Goal: Transaction & Acquisition: Purchase product/service

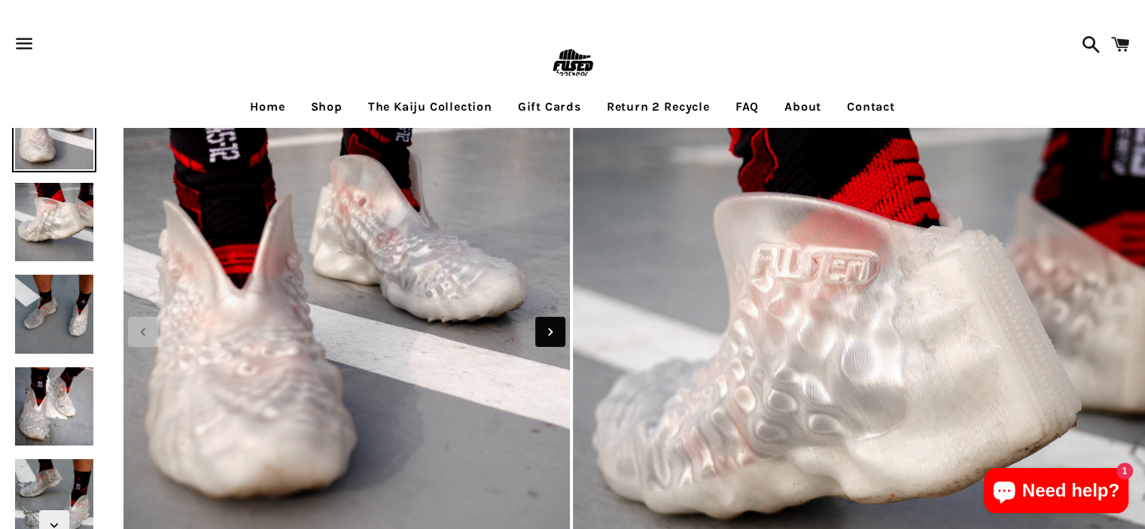
click at [555, 330] on icon "Next slide" at bounding box center [550, 332] width 17 height 17
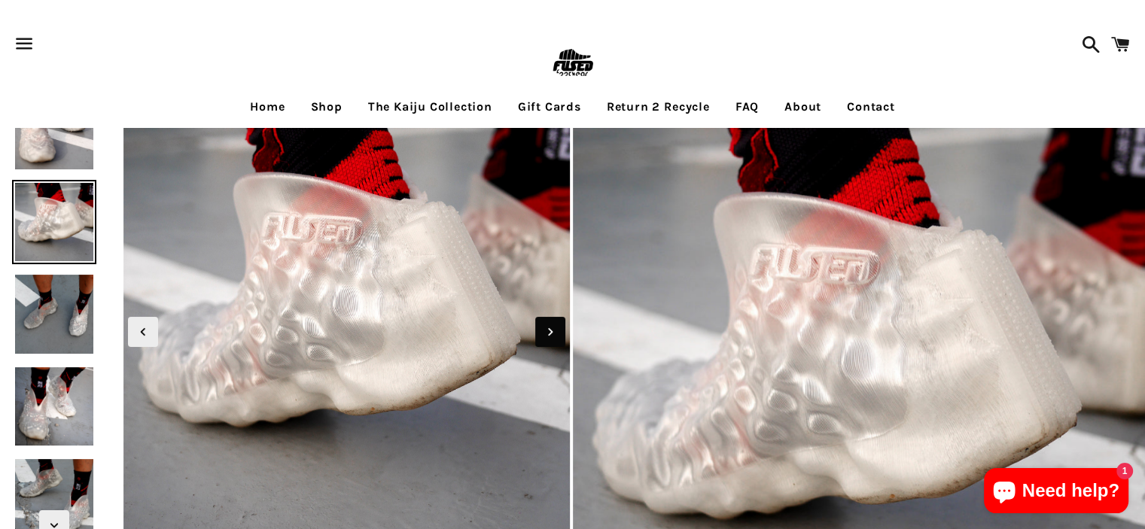
click at [555, 330] on icon "Next slide" at bounding box center [550, 332] width 17 height 17
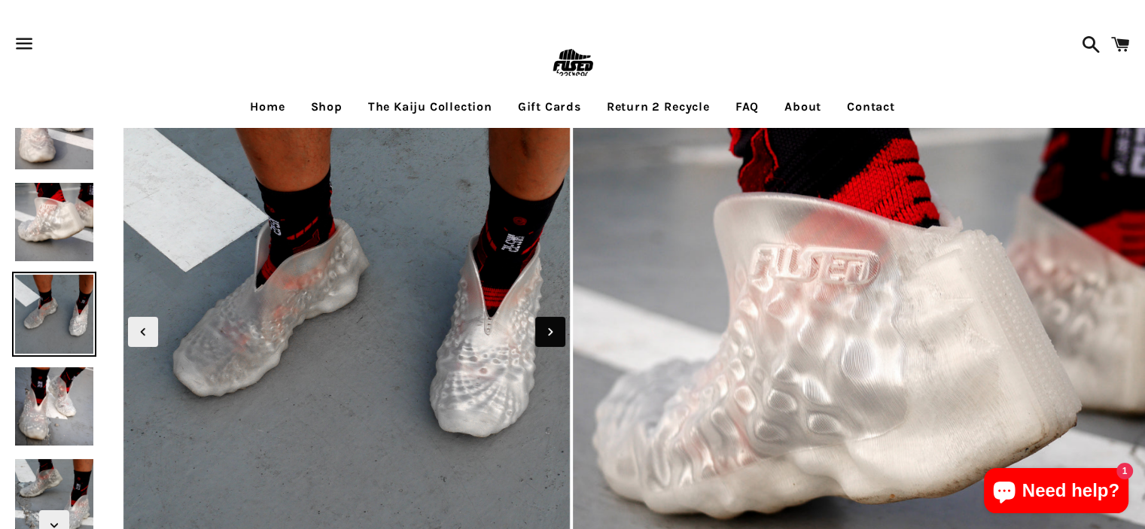
click at [555, 330] on icon "Next slide" at bounding box center [550, 332] width 17 height 17
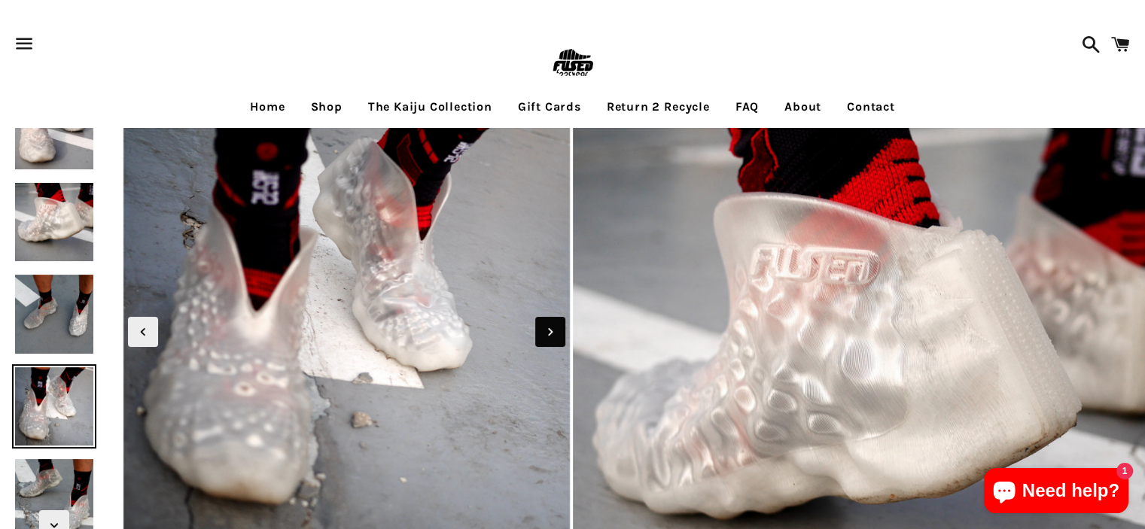
click at [555, 330] on icon "Next slide" at bounding box center [550, 332] width 17 height 17
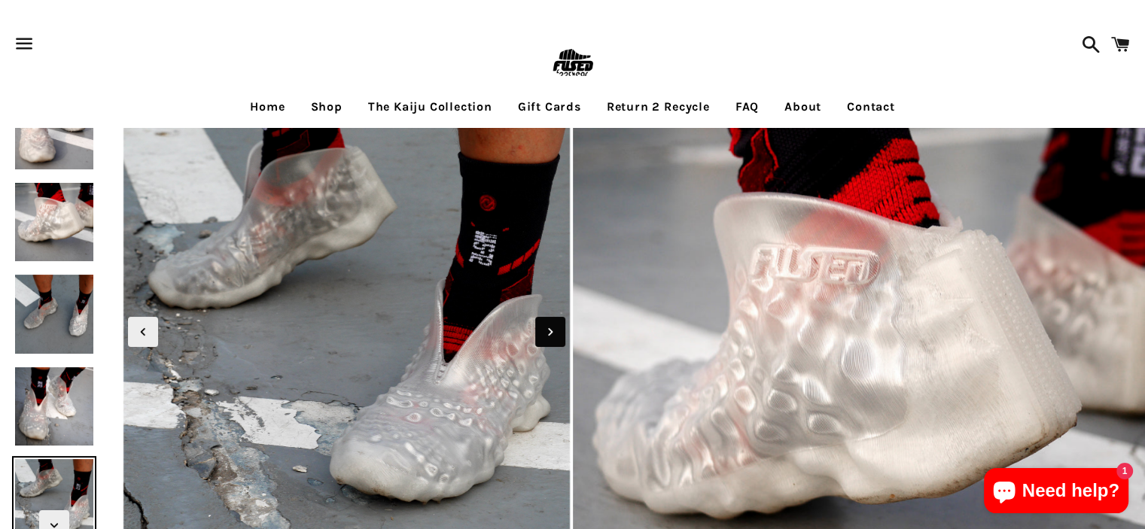
click at [555, 330] on icon "Next slide" at bounding box center [550, 332] width 17 height 17
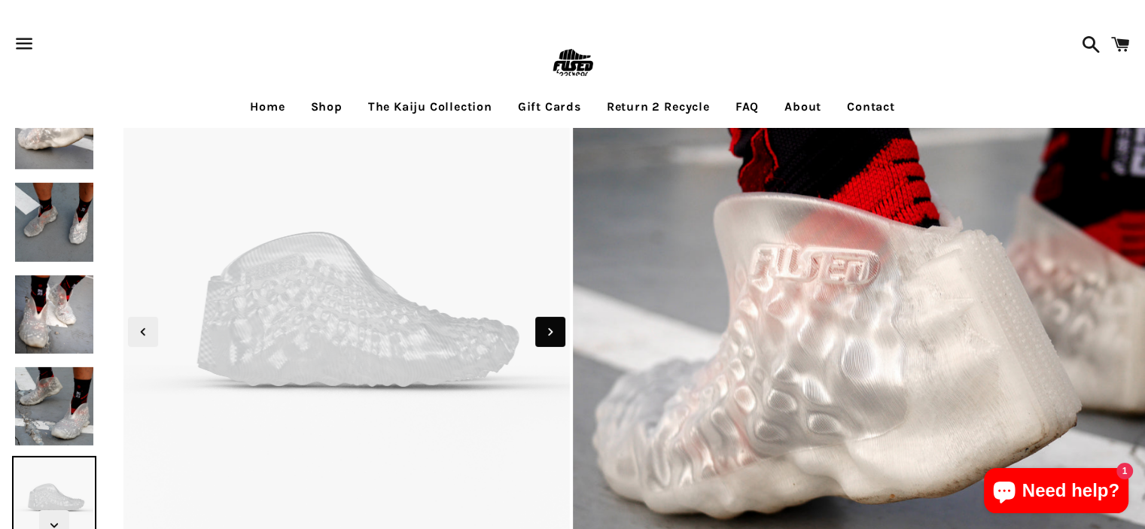
click at [555, 330] on icon "Next slide" at bounding box center [550, 332] width 17 height 17
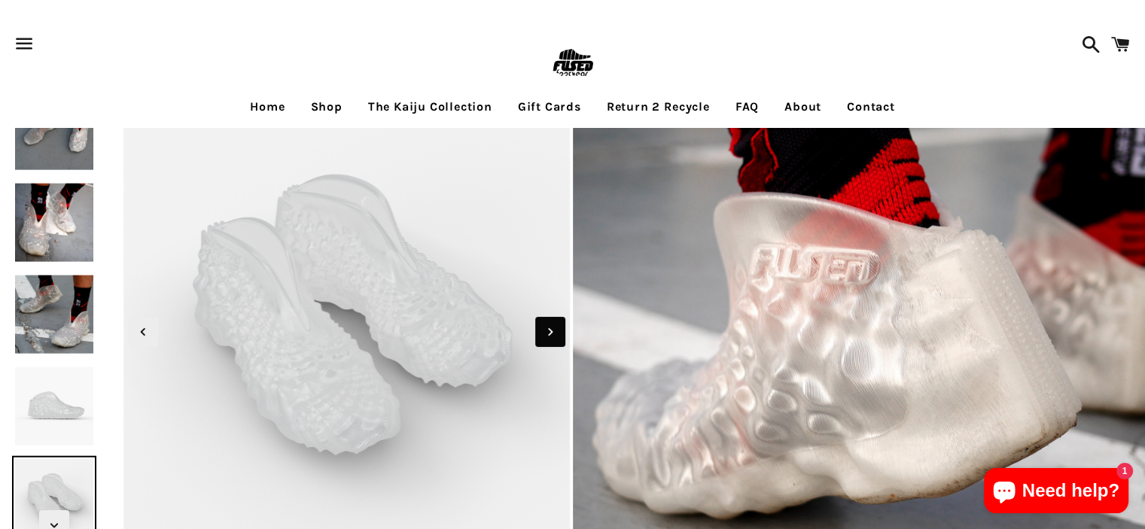
click at [555, 330] on icon "Next slide" at bounding box center [550, 332] width 17 height 17
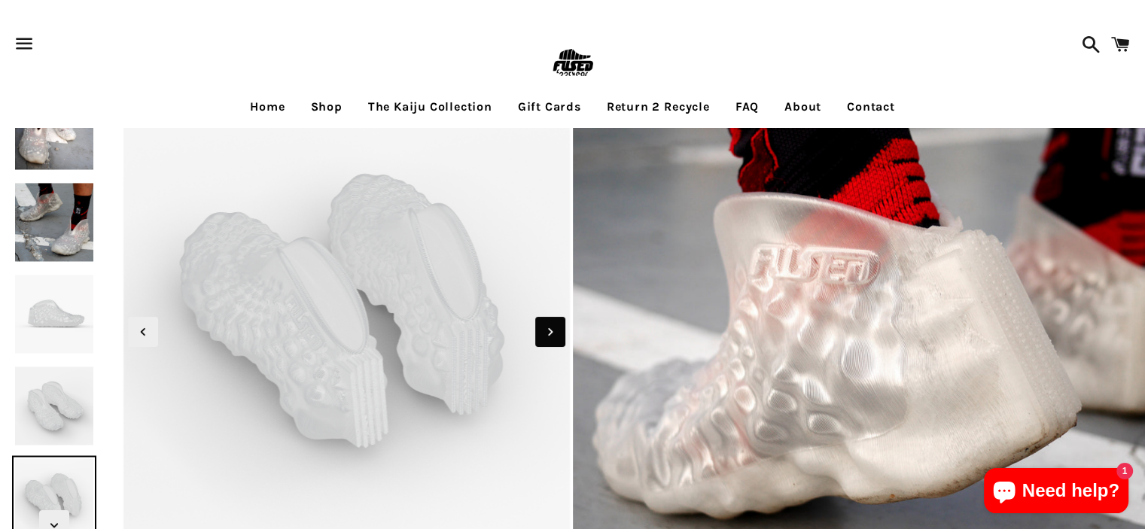
click at [555, 330] on icon "Next slide" at bounding box center [550, 332] width 17 height 17
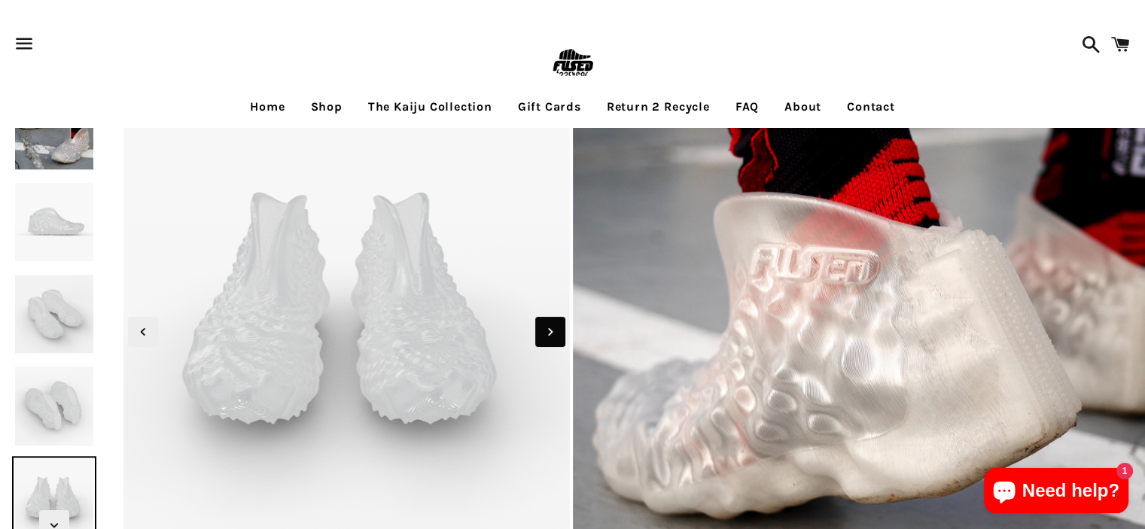
click at [555, 330] on icon "Next slide" at bounding box center [550, 332] width 17 height 17
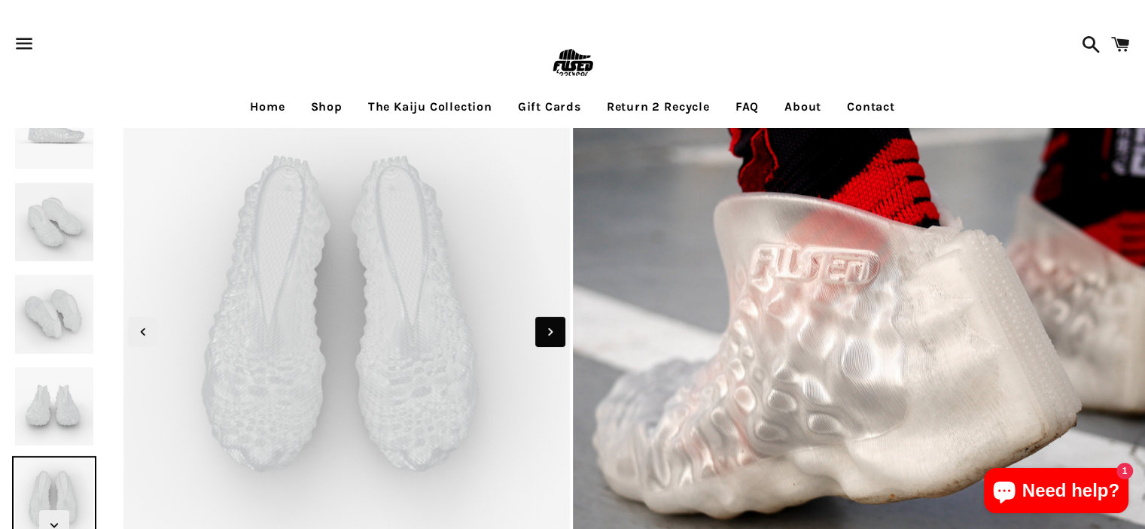
click at [555, 330] on icon "Next slide" at bounding box center [550, 332] width 17 height 17
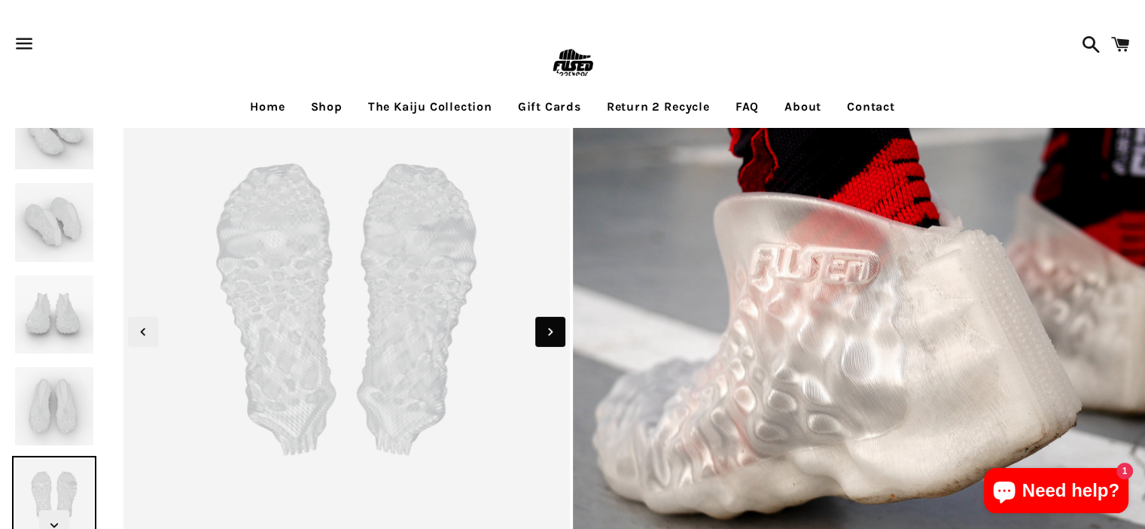
click at [555, 330] on icon "Next slide" at bounding box center [550, 332] width 17 height 17
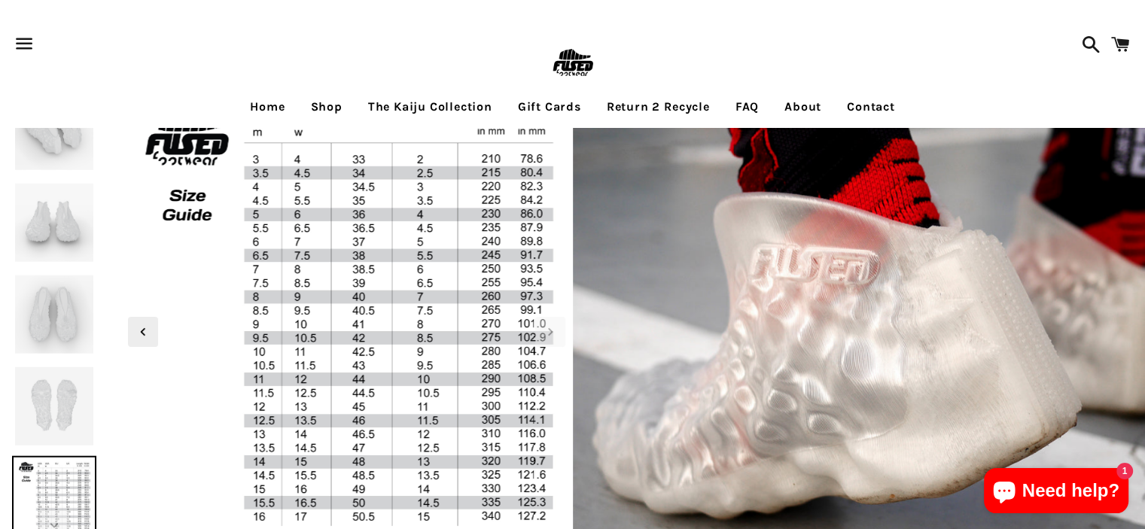
click at [58, 209] on img at bounding box center [54, 222] width 84 height 84
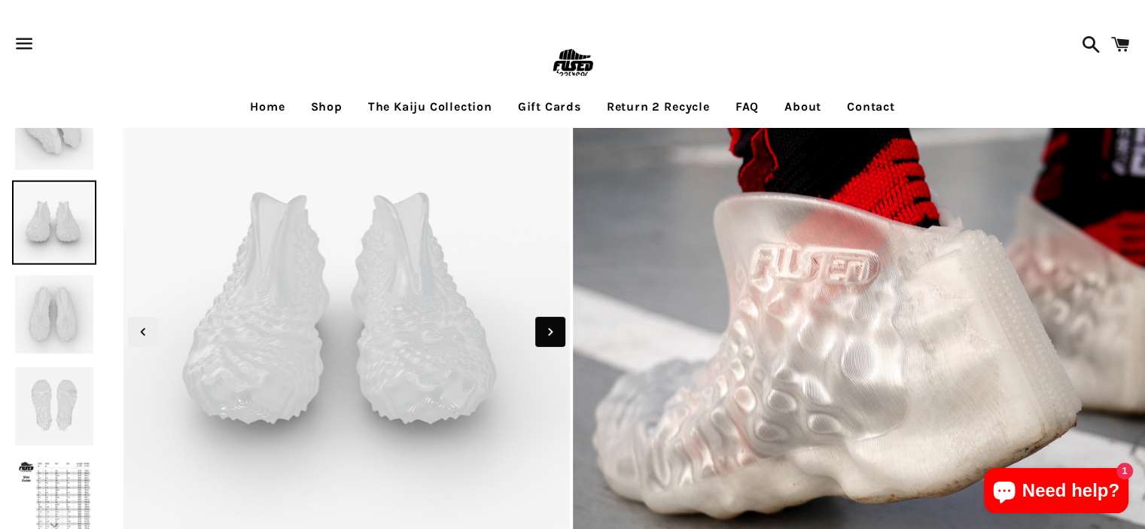
click at [556, 334] on icon "Next slide" at bounding box center [550, 332] width 17 height 17
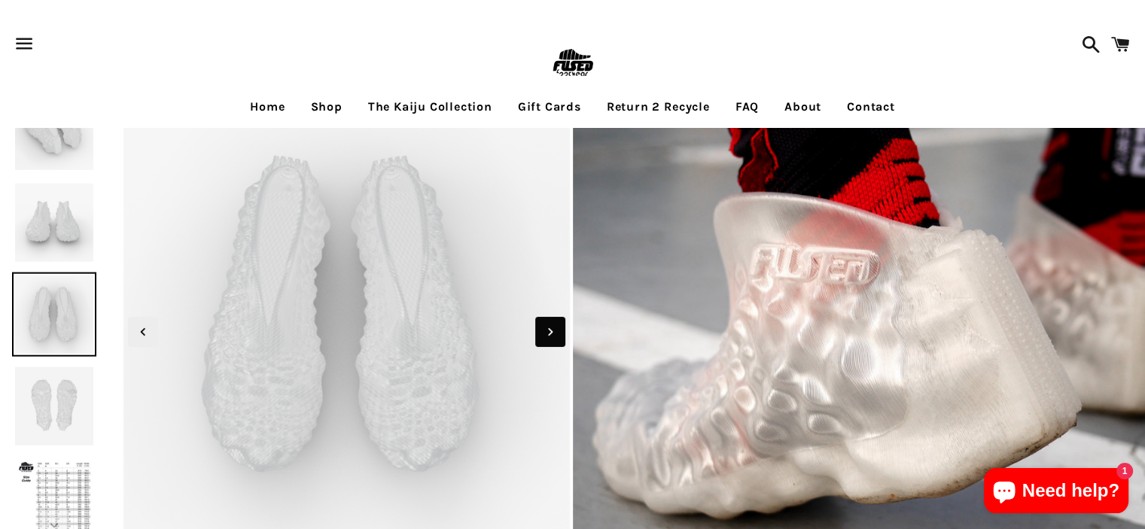
click at [556, 335] on icon "Next slide" at bounding box center [550, 332] width 17 height 17
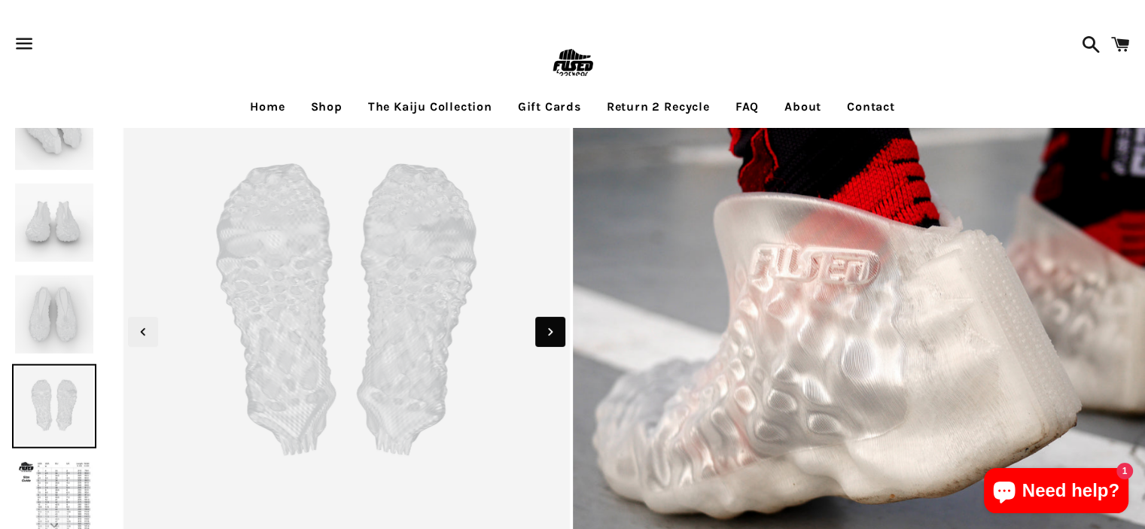
click at [556, 336] on icon "Next slide" at bounding box center [550, 332] width 17 height 17
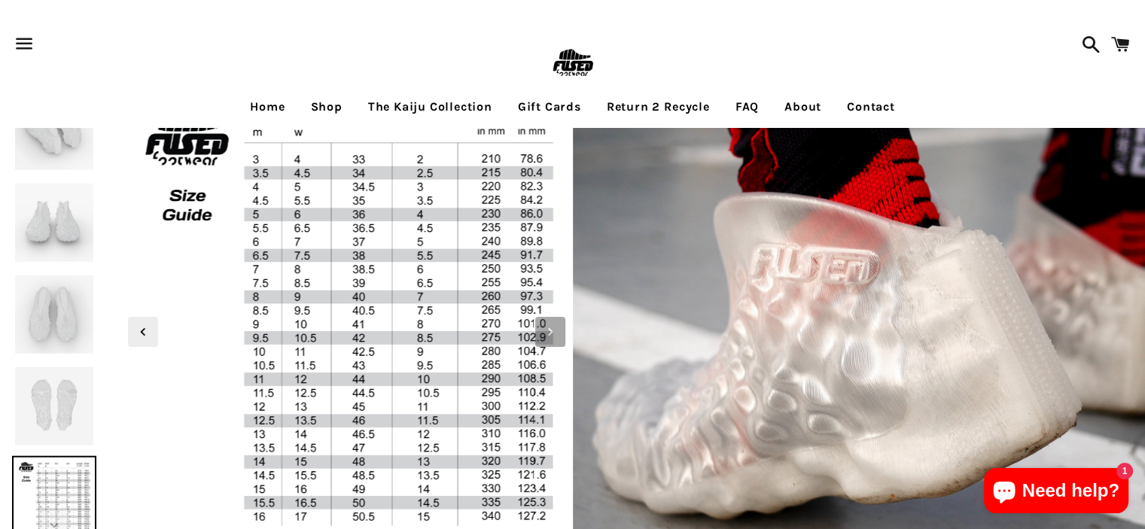
click at [557, 339] on icon "Next slide" at bounding box center [550, 332] width 17 height 17
